Goal: Information Seeking & Learning: Learn about a topic

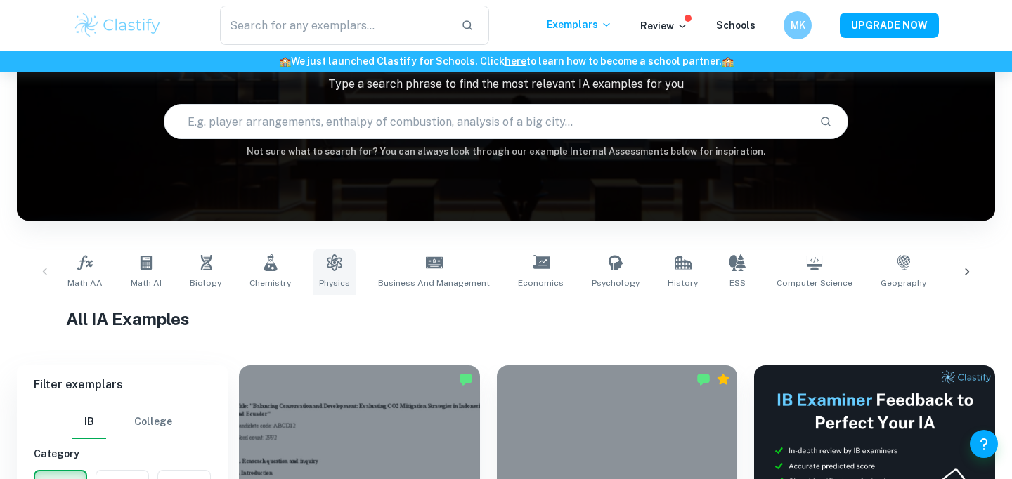
scroll to position [108, 0]
click at [337, 270] on link "Physics" at bounding box center [335, 272] width 42 height 46
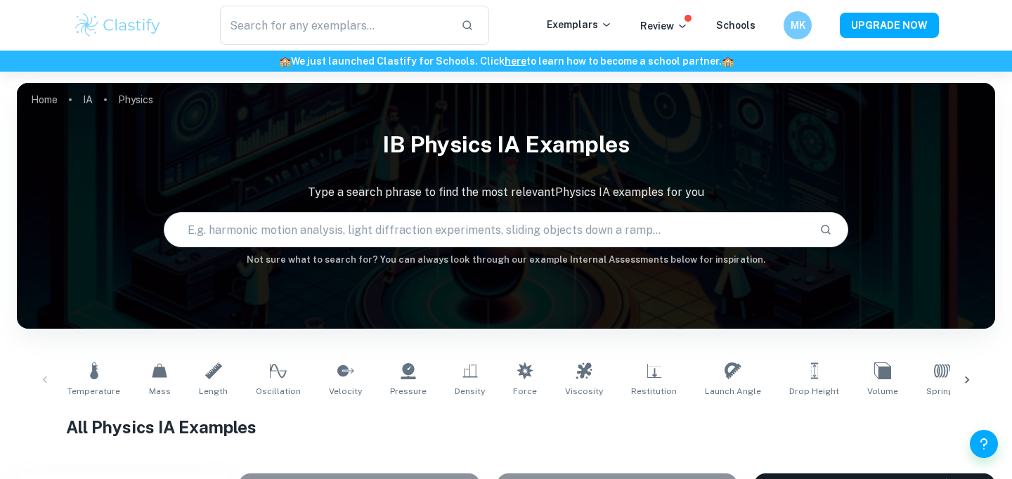
click at [280, 235] on input "text" at bounding box center [486, 229] width 644 height 39
type input "restitution"
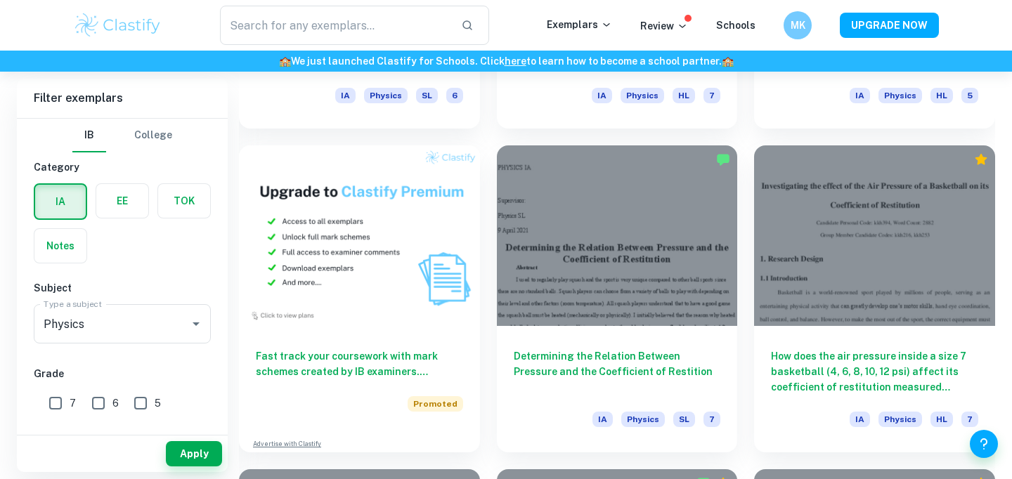
scroll to position [987, 0]
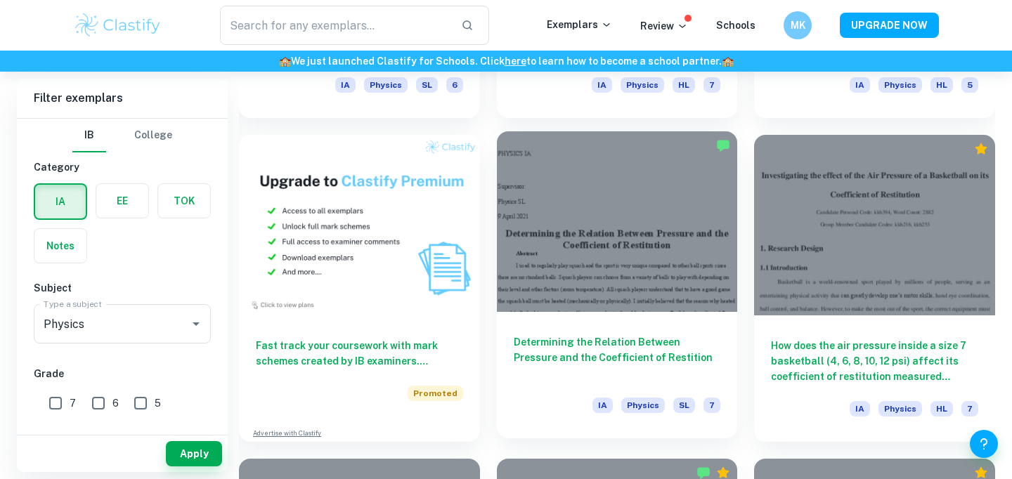
click at [725, 285] on div at bounding box center [617, 221] width 241 height 181
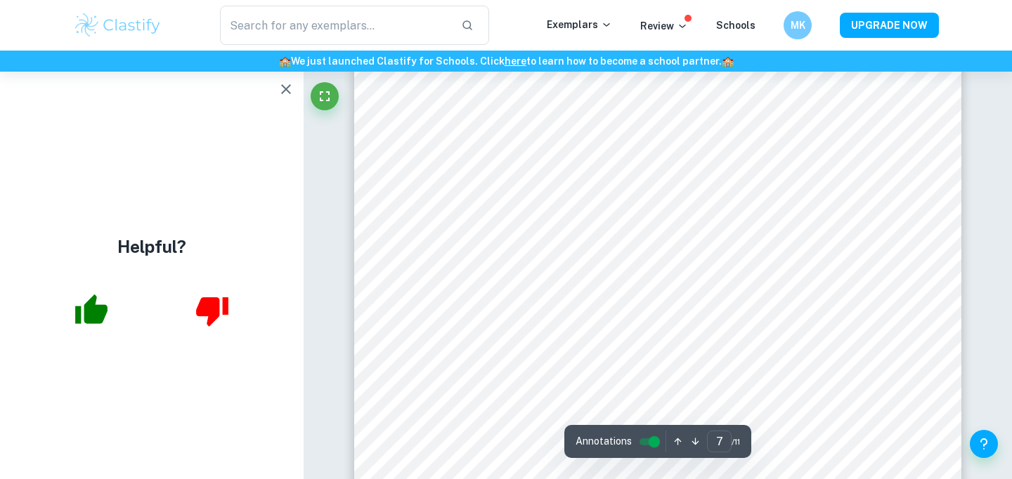
scroll to position [5946, 0]
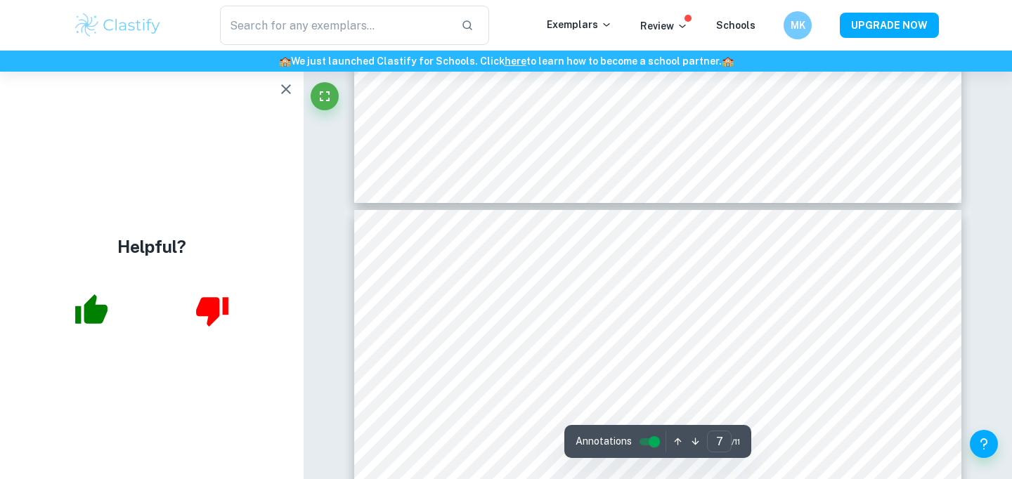
type input "6"
